Goal: Task Accomplishment & Management: Complete application form

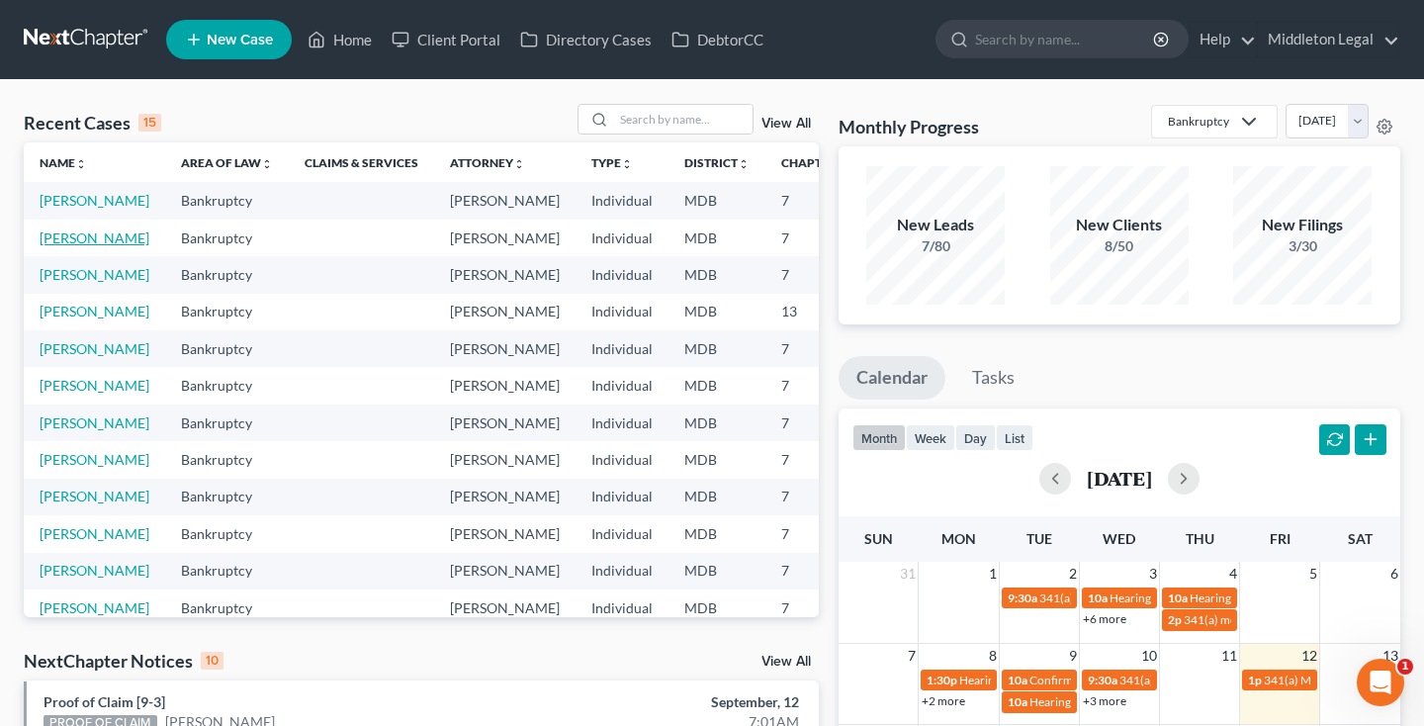
click at [53, 246] on link "[PERSON_NAME]" at bounding box center [95, 237] width 110 height 17
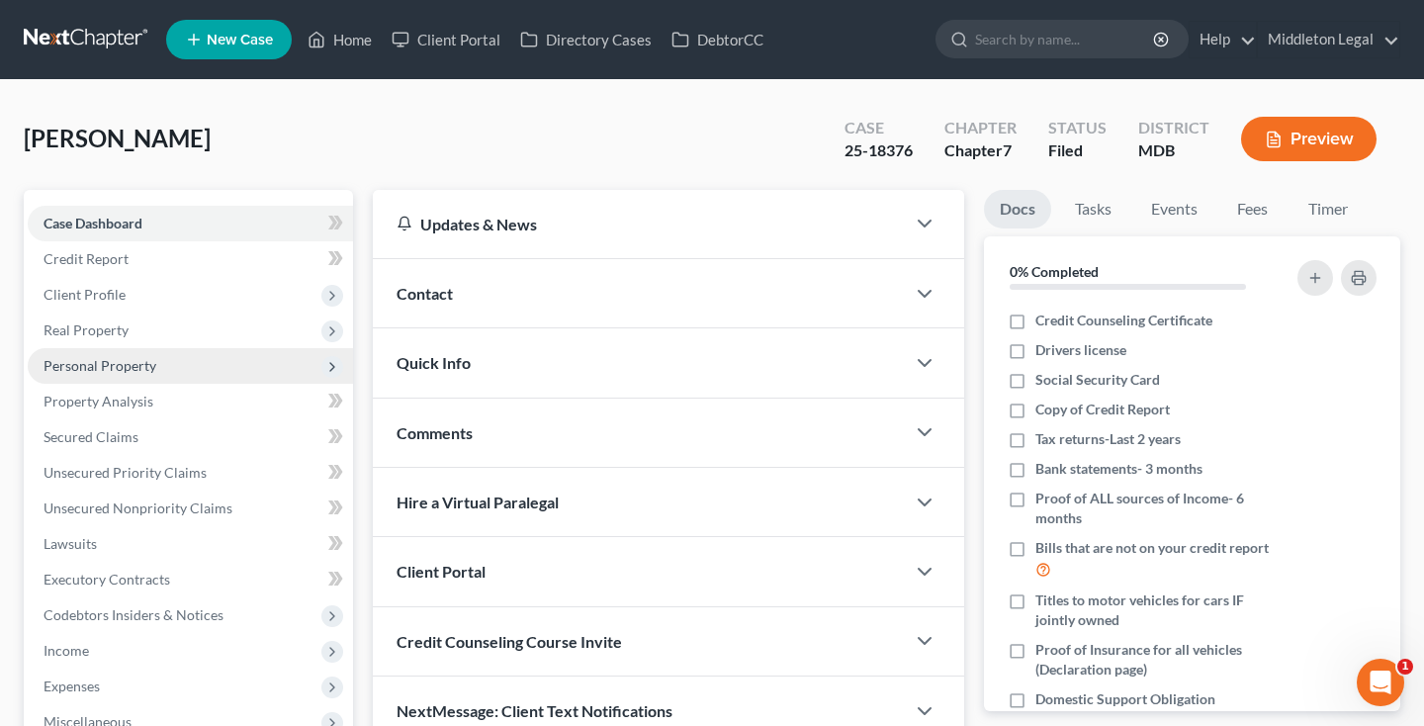
click at [93, 364] on span "Personal Property" at bounding box center [100, 365] width 113 height 17
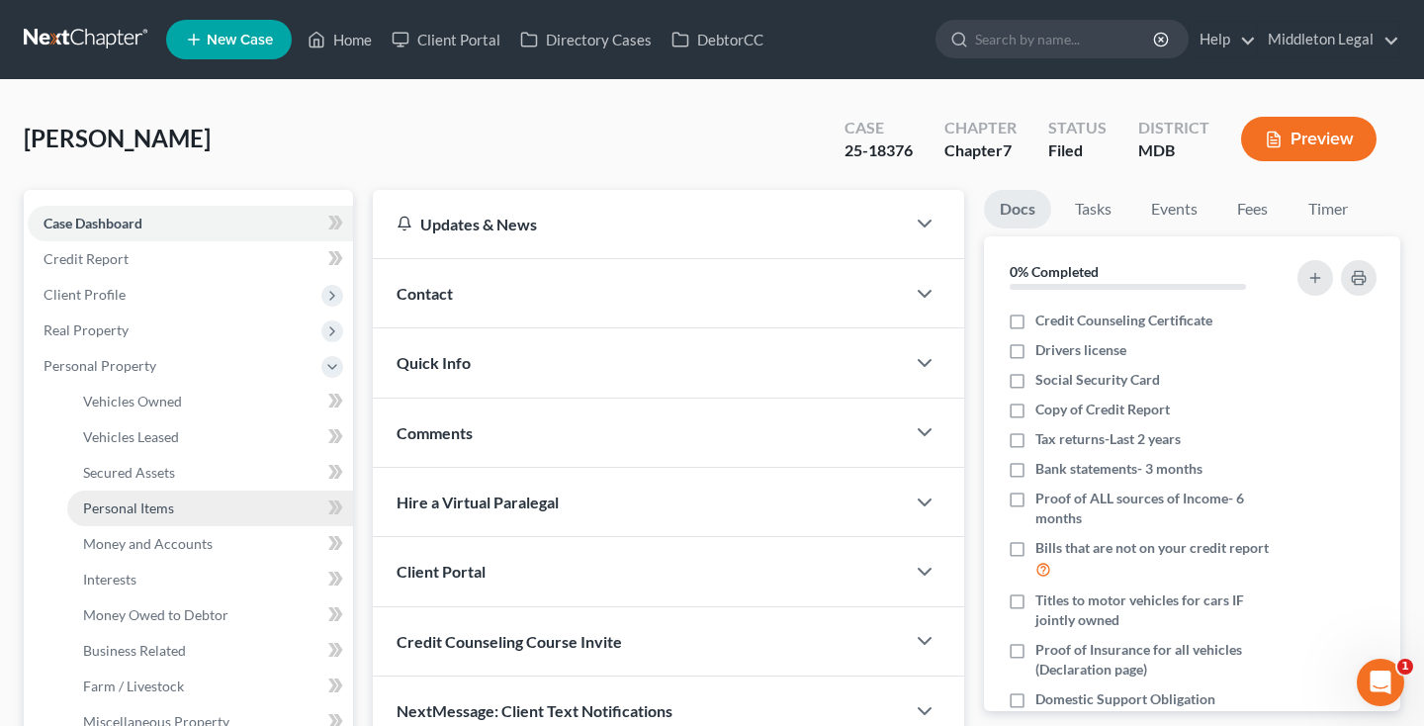
click at [139, 512] on span "Personal Items" at bounding box center [128, 508] width 91 height 17
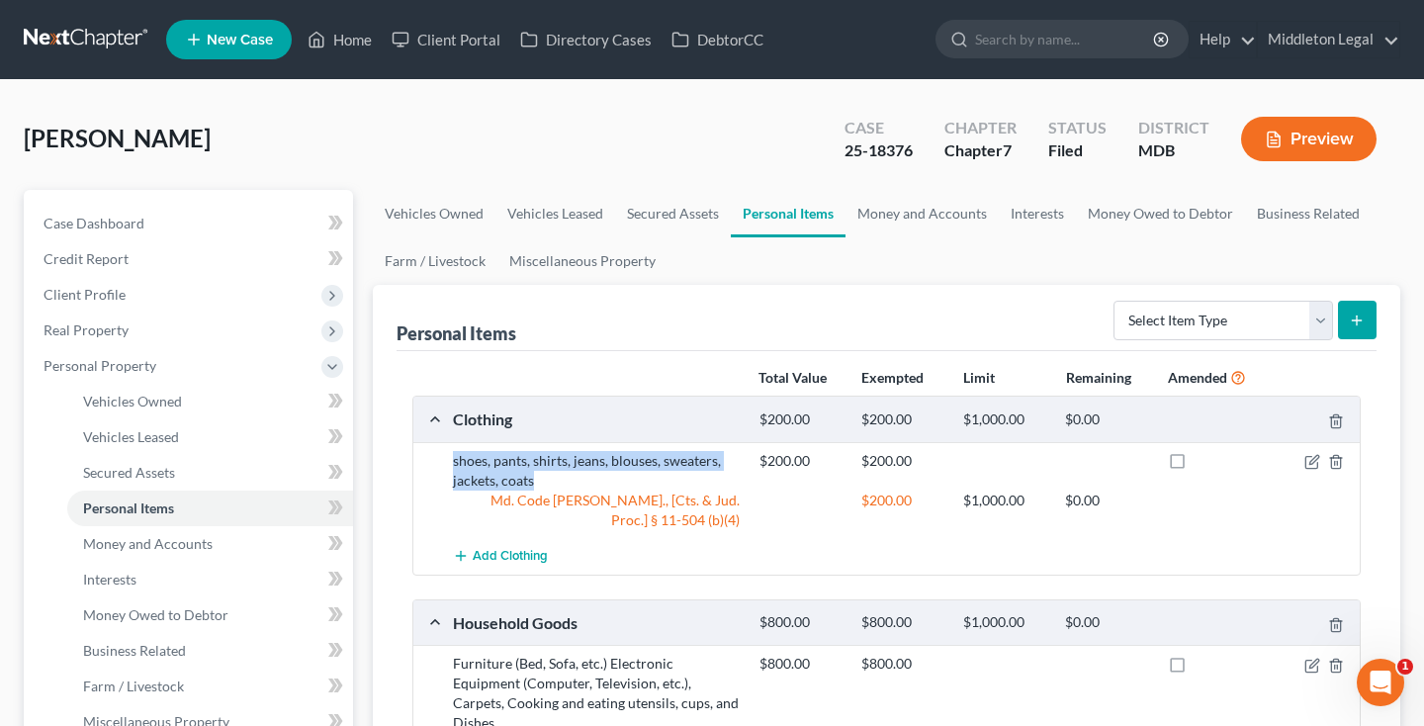
drag, startPoint x: 451, startPoint y: 459, endPoint x: 535, endPoint y: 481, distance: 86.8
click at [535, 482] on div "shoes, pants, shirts, jeans, blouses, sweaters, jackets, coats" at bounding box center [596, 471] width 307 height 40
copy div "shoes, pants, shirts, jeans, blouses, sweaters, jackets, coats"
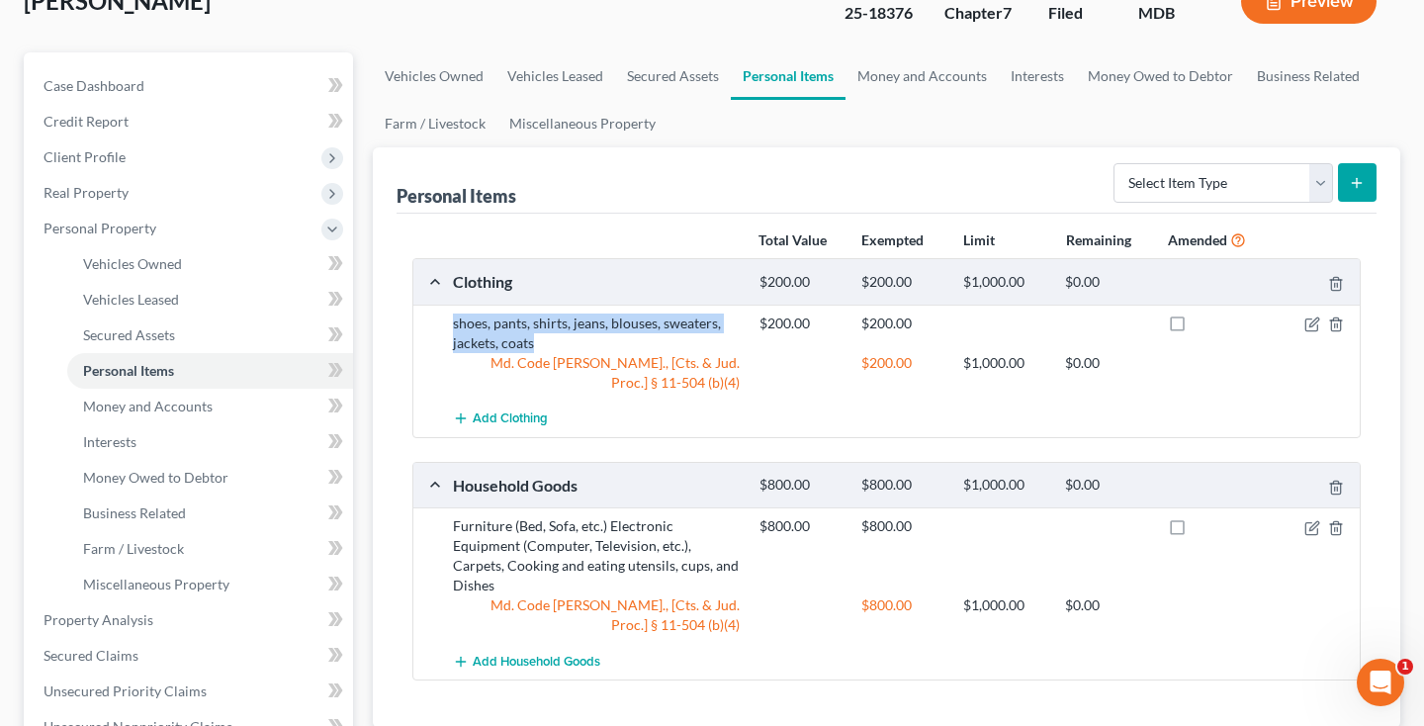
scroll to position [210, 0]
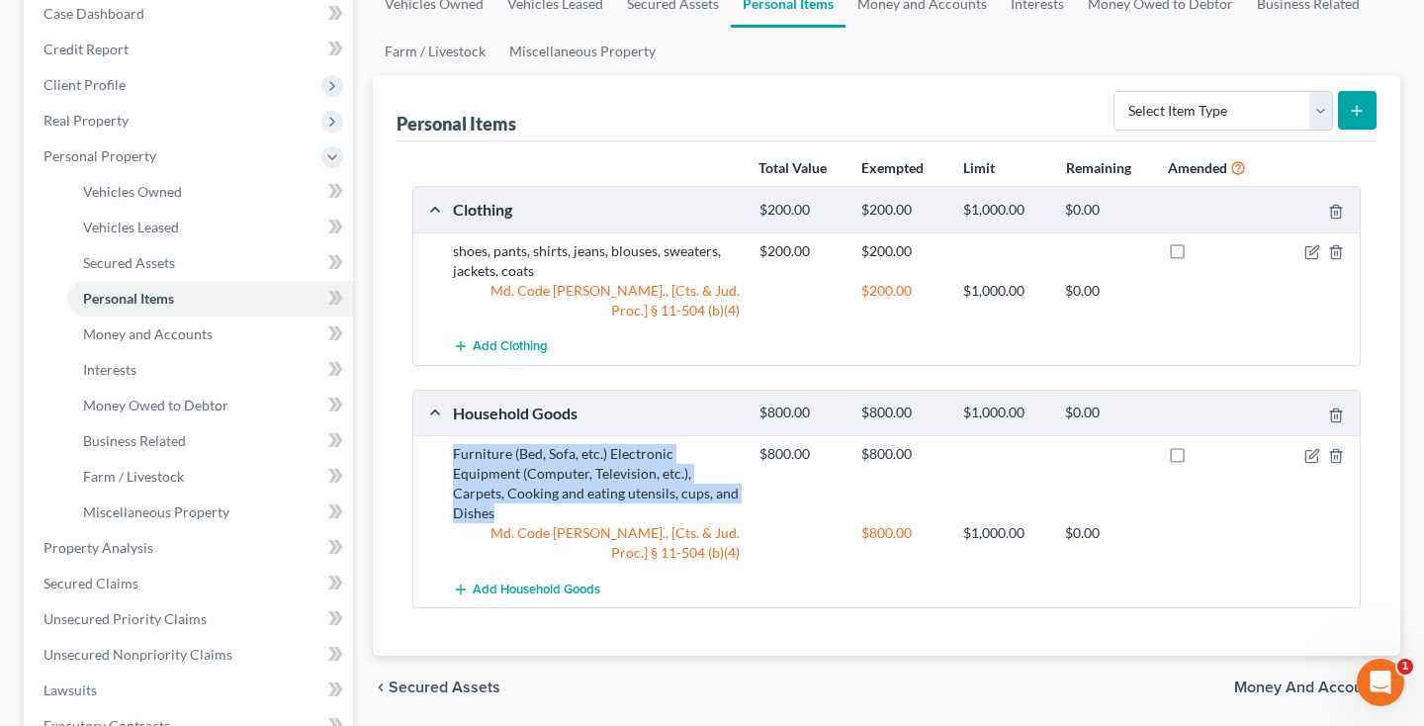
drag, startPoint x: 452, startPoint y: 454, endPoint x: 672, endPoint y: 498, distance: 223.9
click at [673, 498] on div "Furniture (Bed, Sofa, etc.) Electronic Equipment (Computer, Television, etc.), …" at bounding box center [596, 483] width 307 height 79
copy div "Furniture (Bed, Sofa, etc.) Electronic Equipment (Computer, Television, etc.), …"
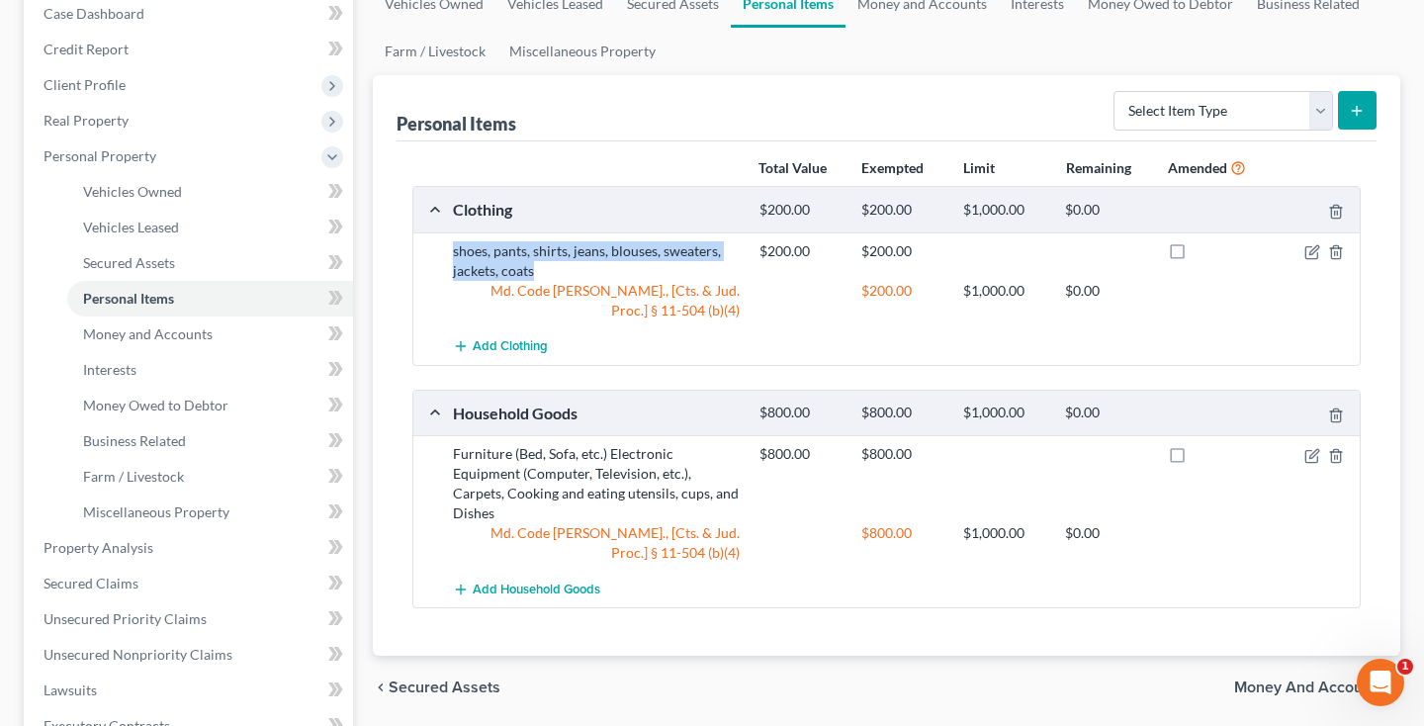
drag, startPoint x: 453, startPoint y: 252, endPoint x: 535, endPoint y: 266, distance: 83.3
click at [535, 267] on div "shoes, pants, shirts, jeans, blouses, sweaters, jackets, coats" at bounding box center [596, 261] width 307 height 40
copy div "shoes, pants, shirts, jeans, blouses, sweaters, jackets, coats"
click at [178, 337] on span "Money and Accounts" at bounding box center [148, 333] width 130 height 17
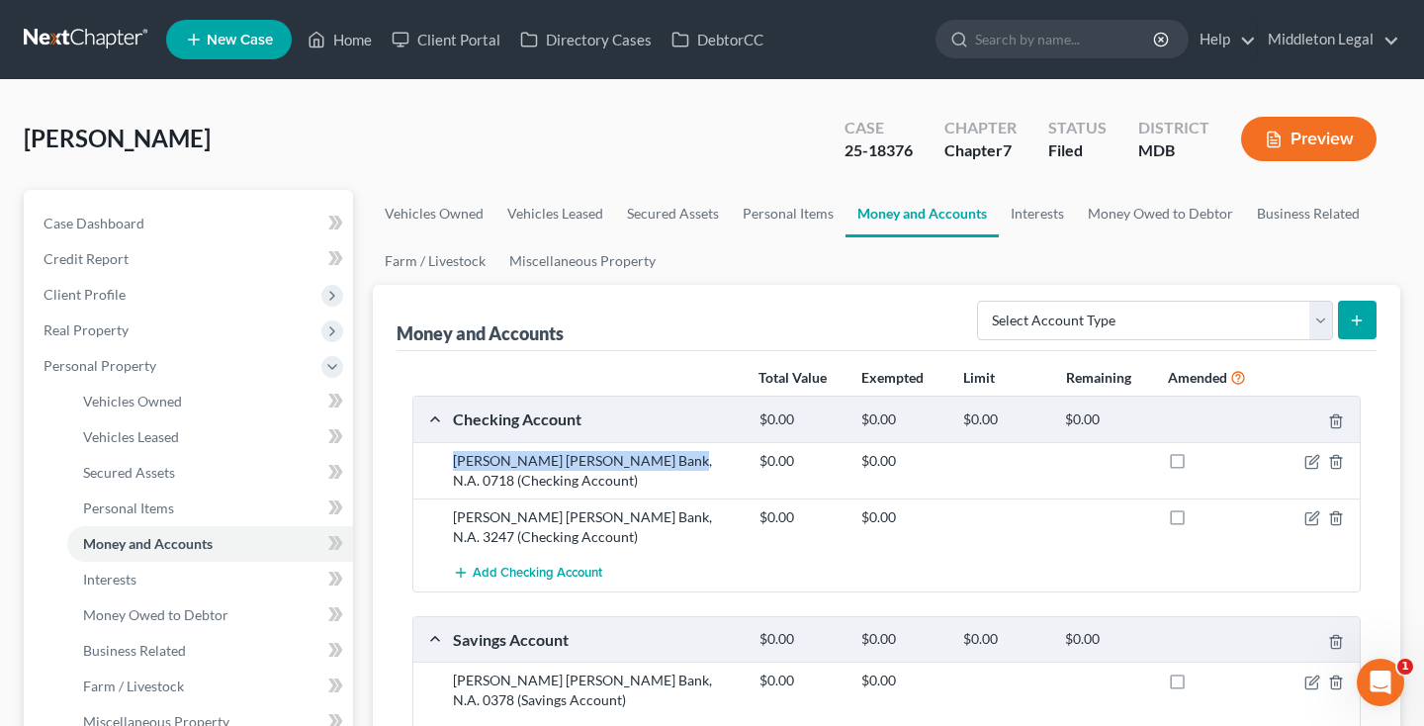
drag, startPoint x: 454, startPoint y: 458, endPoint x: 658, endPoint y: 465, distance: 203.9
click at [658, 465] on div "[PERSON_NAME] [PERSON_NAME] Bank, N.A. 0718 (Checking Account)" at bounding box center [596, 471] width 307 height 40
click at [575, 462] on div "[PERSON_NAME] [PERSON_NAME] Bank, N.A. 0718 (Checking Account)" at bounding box center [596, 471] width 307 height 40
drag, startPoint x: 454, startPoint y: 458, endPoint x: 626, endPoint y: 463, distance: 172.2
click at [626, 463] on div "[PERSON_NAME] [PERSON_NAME] Bank, N.A. 0718 (Checking Account)" at bounding box center [596, 471] width 307 height 40
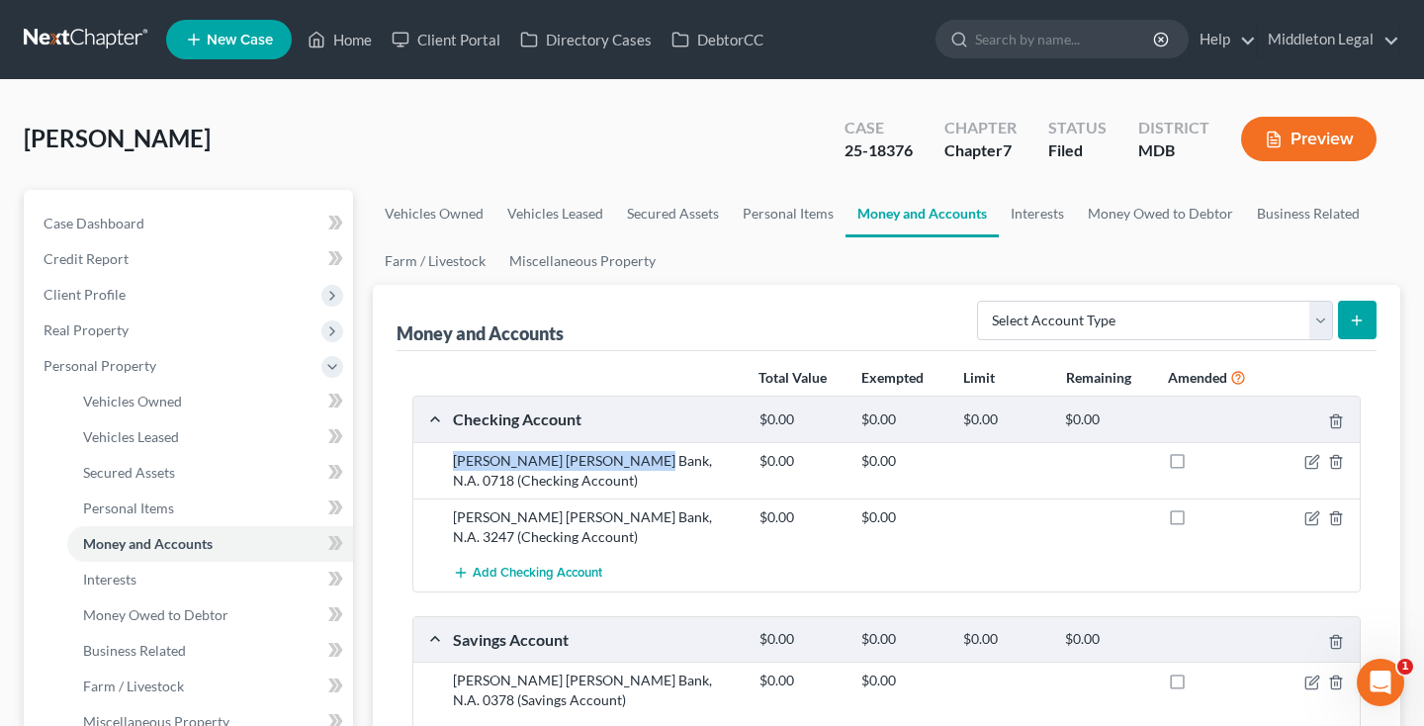
copy div "[PERSON_NAME] [PERSON_NAME] Bank, N.A."
